Goal: Find specific page/section: Find specific page/section

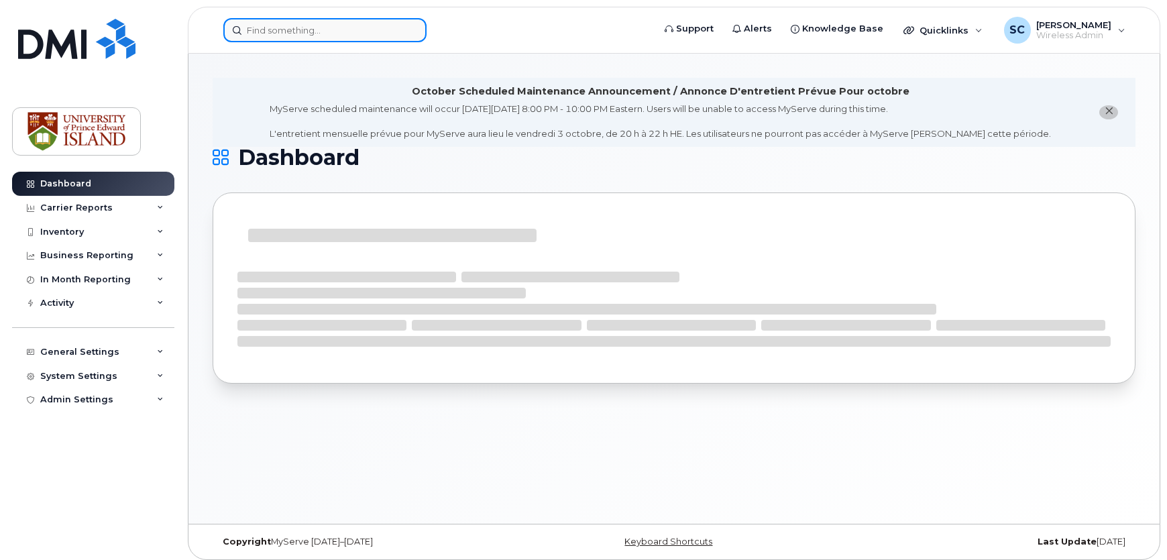
click at [360, 36] on input at bounding box center [324, 30] width 203 height 24
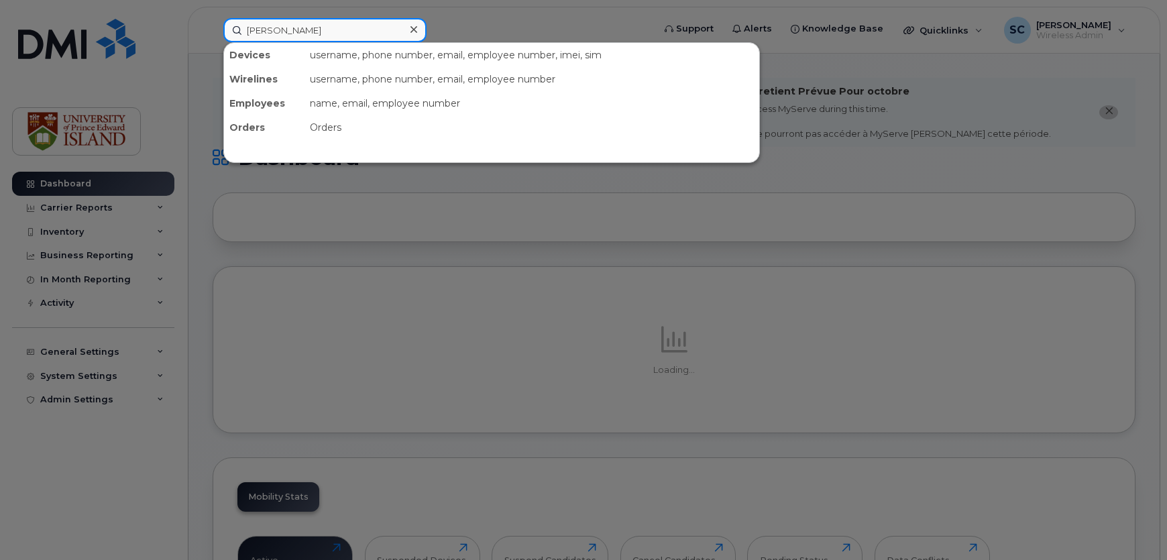
type input "[PERSON_NAME]"
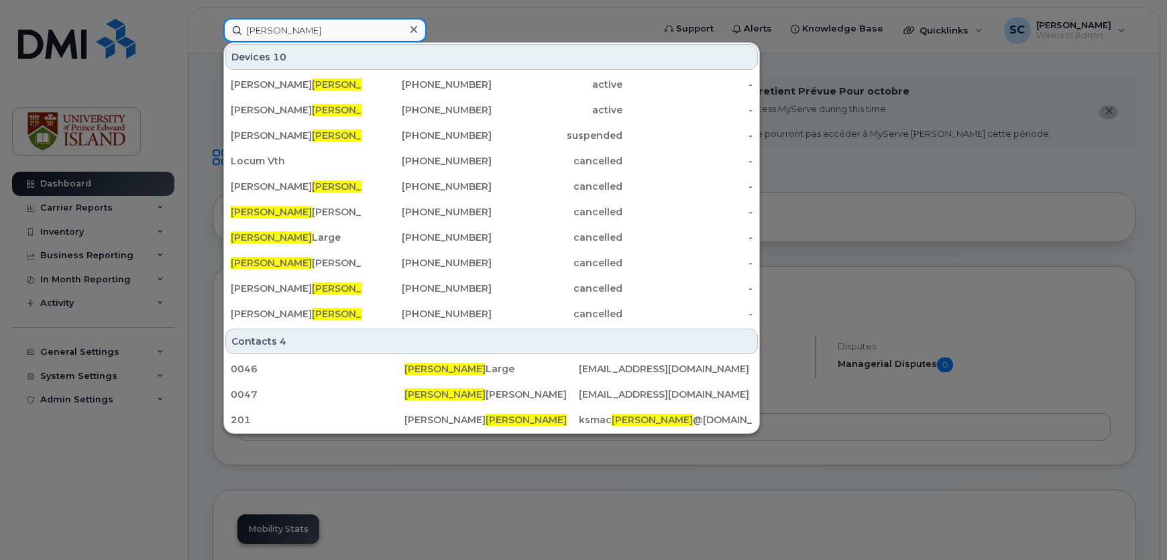
drag, startPoint x: 287, startPoint y: 26, endPoint x: 212, endPoint y: 25, distance: 75.1
click at [213, 25] on div "donald Devices 10 Nicole Mac donald 902-620-8151 active - Marla Mac Donald 902-…" at bounding box center [434, 30] width 443 height 24
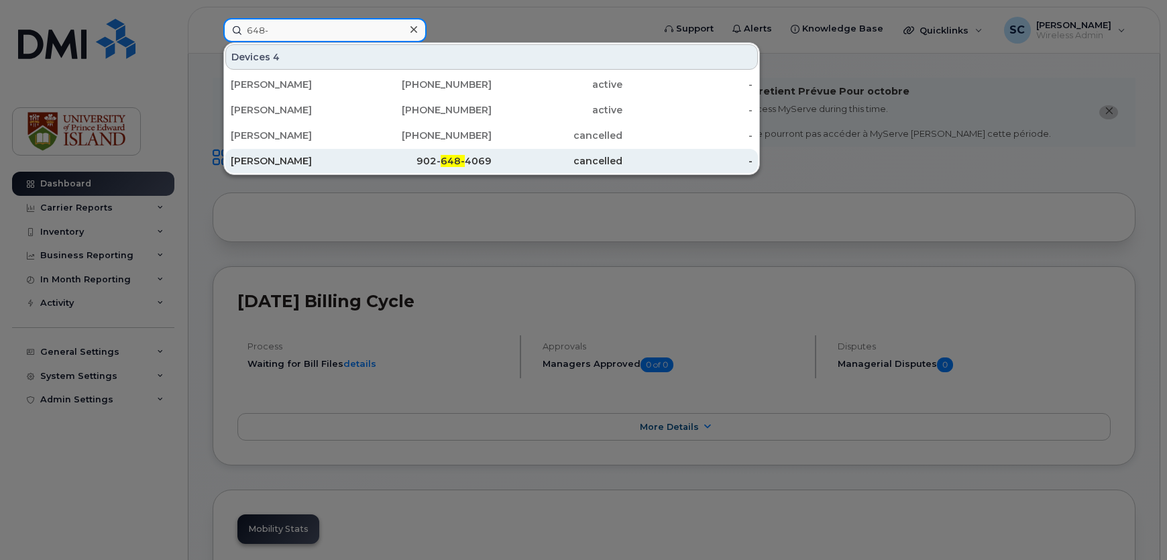
type input "648-"
click at [416, 165] on div "902- 648- 4069" at bounding box center [427, 160] width 131 height 13
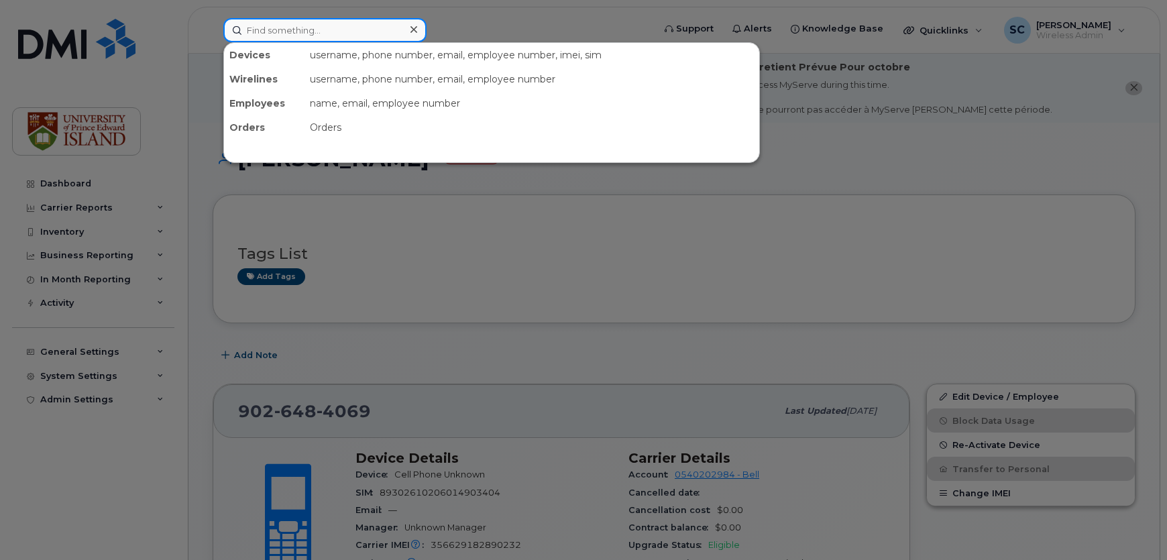
click at [309, 25] on input at bounding box center [324, 30] width 203 height 24
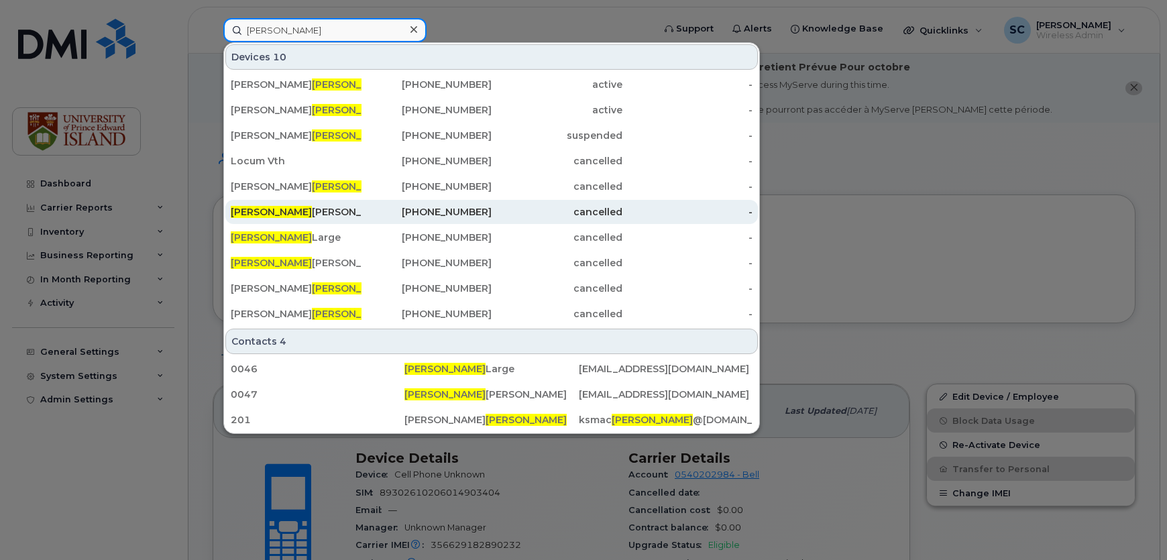
type input "[PERSON_NAME]"
click at [280, 208] on div "Donald Moses" at bounding box center [296, 211] width 131 height 13
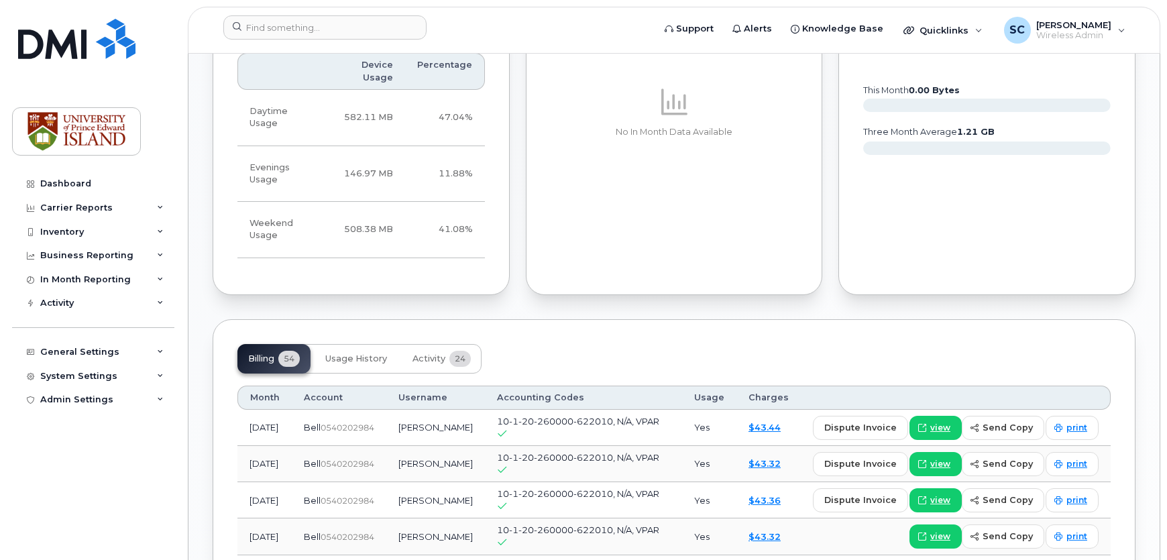
scroll to position [1159, 0]
